Goal: Task Accomplishment & Management: Manage account settings

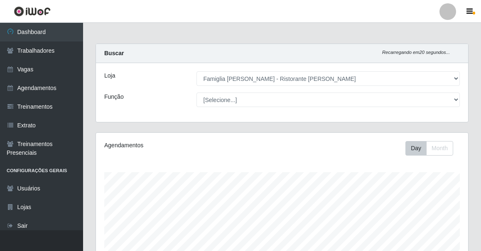
select select "267"
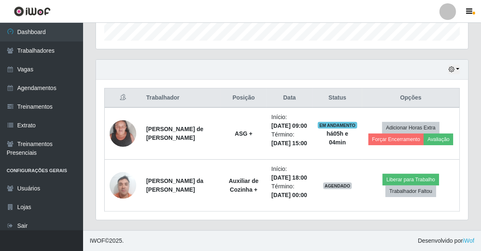
scroll to position [291, 0]
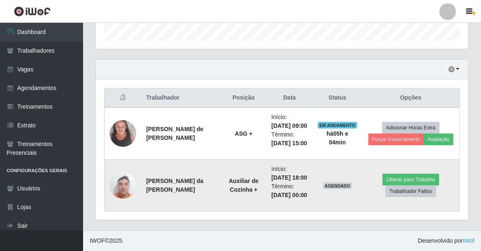
click at [122, 178] on img at bounding box center [123, 185] width 27 height 35
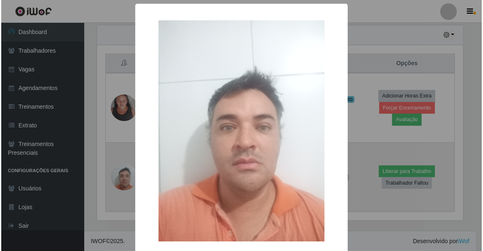
scroll to position [172, 368]
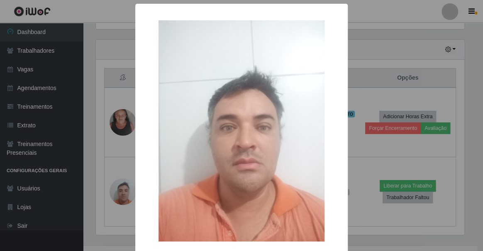
click at [54, 89] on div "× OK Cancel" at bounding box center [241, 125] width 483 height 251
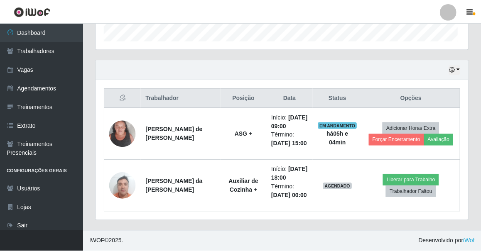
scroll to position [172, 372]
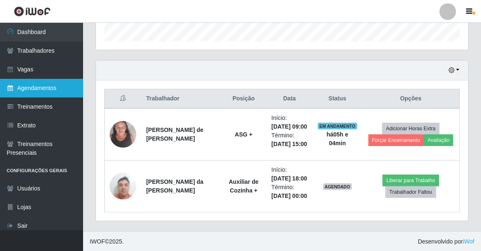
click at [62, 91] on link "Agendamentos" at bounding box center [41, 88] width 83 height 19
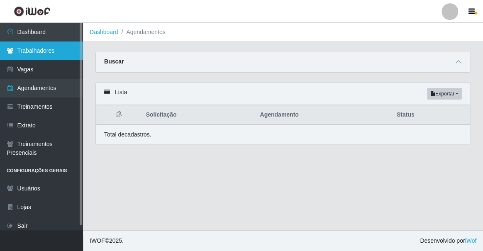
click at [39, 55] on link "Trabalhadores" at bounding box center [41, 51] width 83 height 19
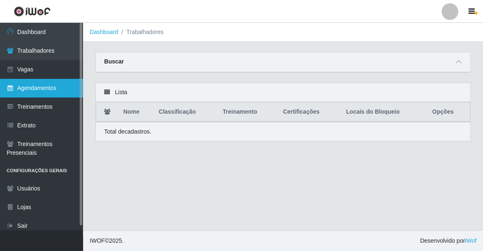
click at [53, 91] on link "Agendamentos" at bounding box center [41, 88] width 83 height 19
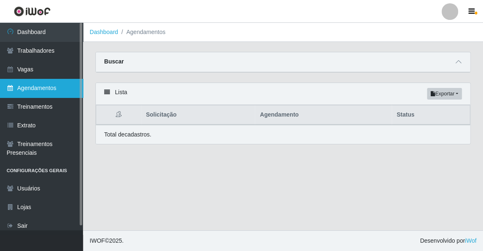
click at [53, 92] on link "Agendamentos" at bounding box center [41, 88] width 83 height 19
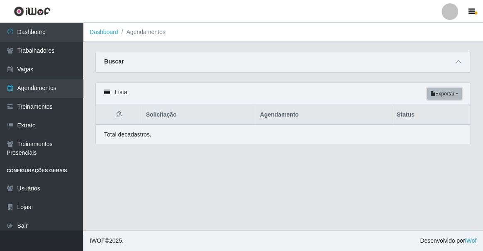
click at [457, 95] on button "Exportar" at bounding box center [444, 94] width 35 height 12
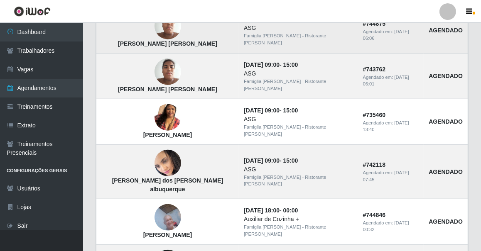
scroll to position [566, 0]
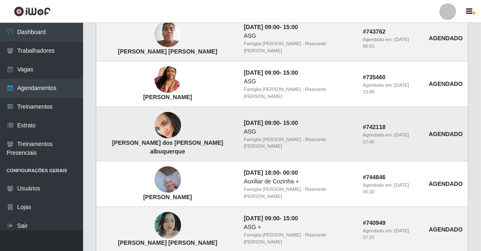
click at [171, 139] on strong "[PERSON_NAME]" at bounding box center [167, 146] width 111 height 15
click at [163, 125] on img at bounding box center [167, 125] width 27 height 29
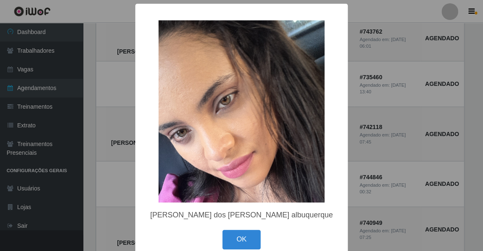
click at [88, 113] on div "× Nayane oliveira dos santos albuquerque OK Cancel" at bounding box center [241, 125] width 483 height 251
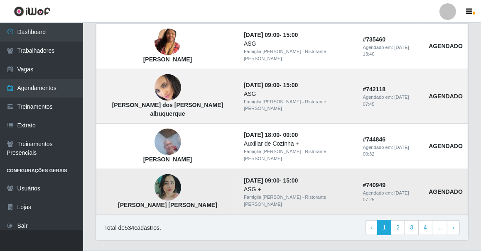
scroll to position [614, 0]
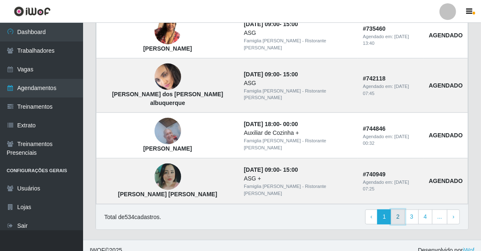
click at [398, 210] on link "2" at bounding box center [398, 217] width 14 height 15
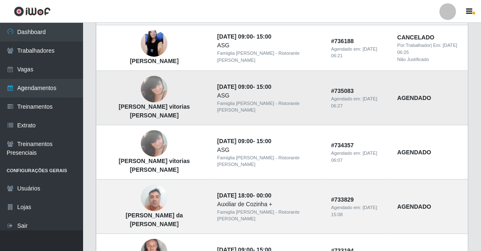
scroll to position [490, 0]
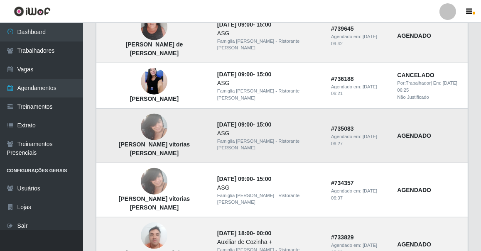
click at [141, 110] on img at bounding box center [154, 127] width 27 height 35
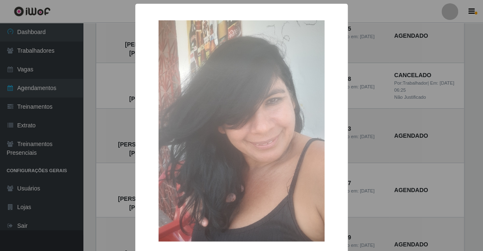
click at [79, 112] on div "× Maria das vitorias oliveira OK Cancel" at bounding box center [241, 125] width 483 height 251
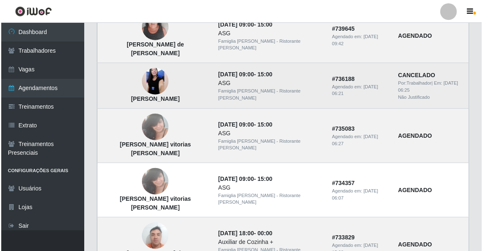
scroll to position [452, 0]
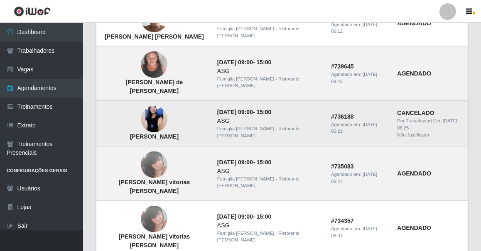
click at [153, 112] on td "[PERSON_NAME]" at bounding box center [154, 124] width 116 height 46
click at [142, 104] on img at bounding box center [154, 119] width 27 height 59
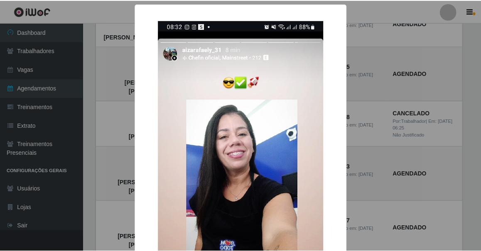
scroll to position [37, 0]
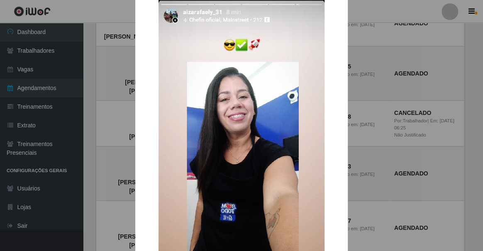
click at [89, 153] on div "× Aiza Rafaely Silva de Brito OK Cancel" at bounding box center [241, 125] width 483 height 251
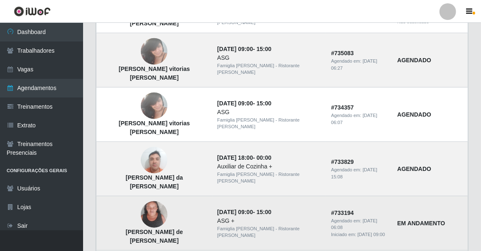
scroll to position [623, 0]
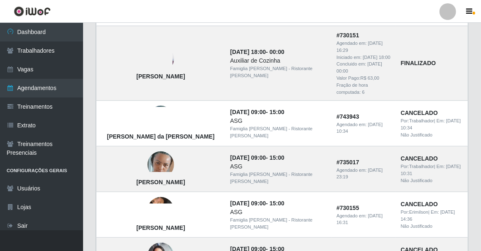
scroll to position [631, 0]
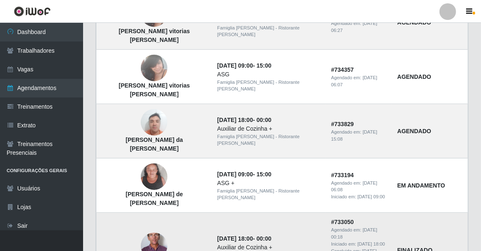
scroll to position [623, 0]
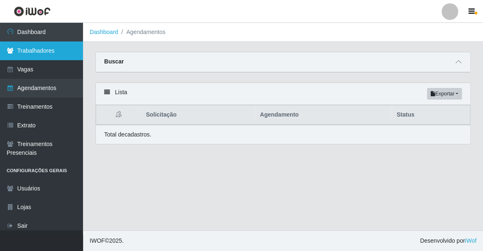
click at [54, 54] on link "Trabalhadores" at bounding box center [41, 51] width 83 height 19
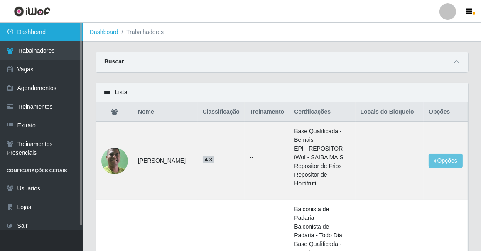
click at [51, 34] on link "Dashboard" at bounding box center [41, 32] width 83 height 19
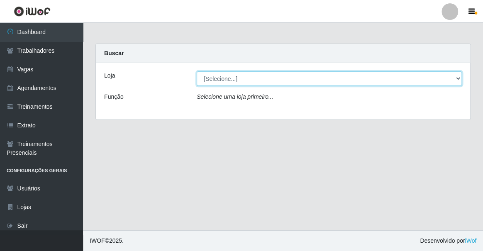
click at [260, 81] on select "[Selecione...] Famiglia Muccini - Ristorante João Pessoa" at bounding box center [329, 78] width 265 height 15
select select "267"
click at [197, 71] on select "[Selecione...] Famiglia Muccini - Ristorante João Pessoa" at bounding box center [329, 78] width 265 height 15
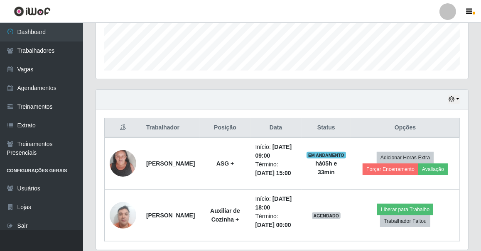
scroll to position [291, 0]
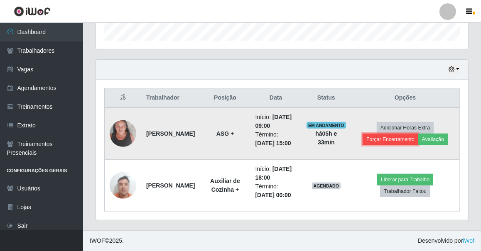
click at [389, 134] on button "Forçar Encerramento" at bounding box center [390, 140] width 56 height 12
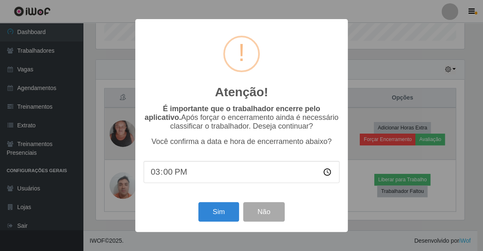
scroll to position [172, 368]
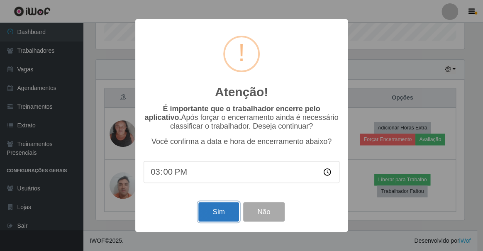
click at [221, 212] on button "Sim" at bounding box center [218, 212] width 40 height 20
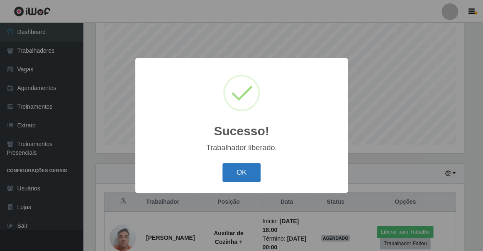
click at [245, 174] on button "OK" at bounding box center [241, 173] width 39 height 20
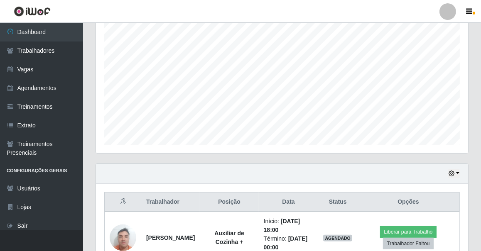
scroll to position [203, 0]
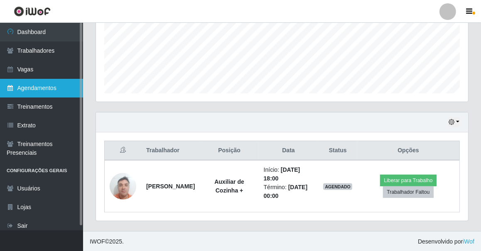
click at [49, 86] on link "Agendamentos" at bounding box center [41, 88] width 83 height 19
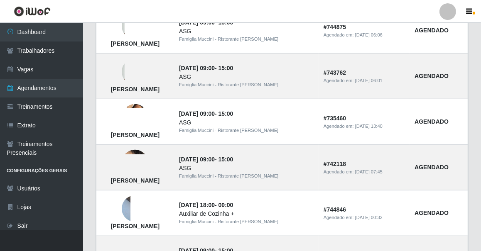
scroll to position [614, 0]
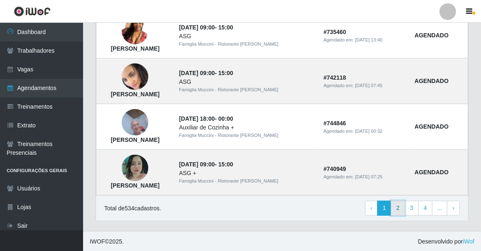
click at [397, 207] on link "2" at bounding box center [398, 208] width 14 height 15
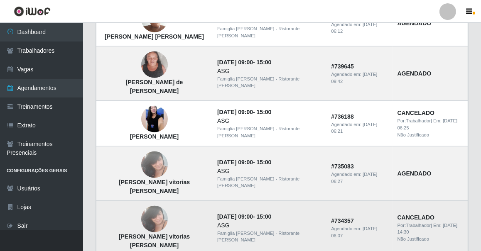
scroll to position [528, 0]
